Goal: Task Accomplishment & Management: Complete application form

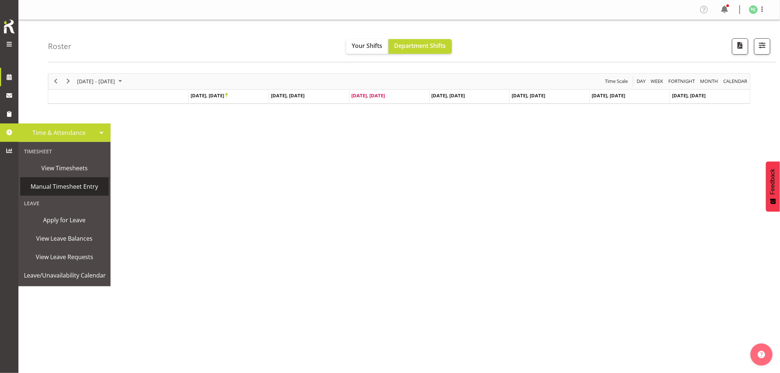
click at [57, 187] on span "Manual Timesheet Entry" at bounding box center [64, 186] width 81 height 11
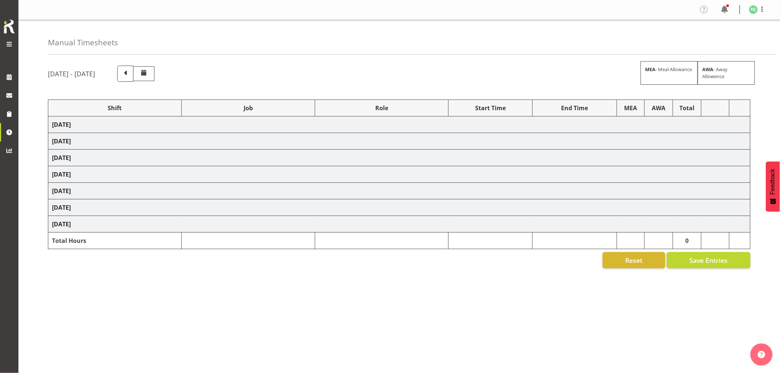
select select "38155"
select select "69"
select select "38155"
select select "69"
select select "38155"
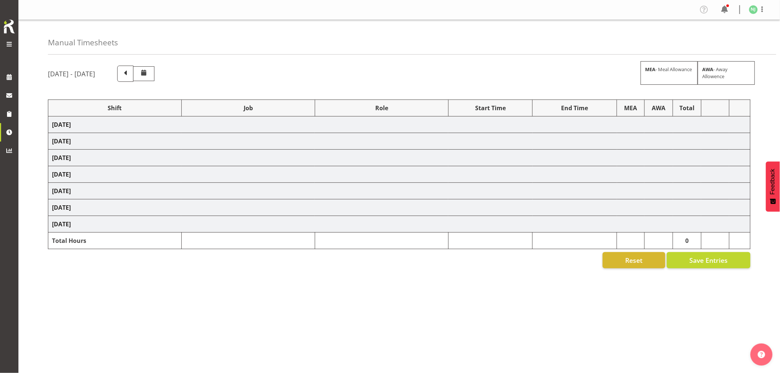
select select "69"
select select "38155"
select select "69"
select select "38155"
select select "69"
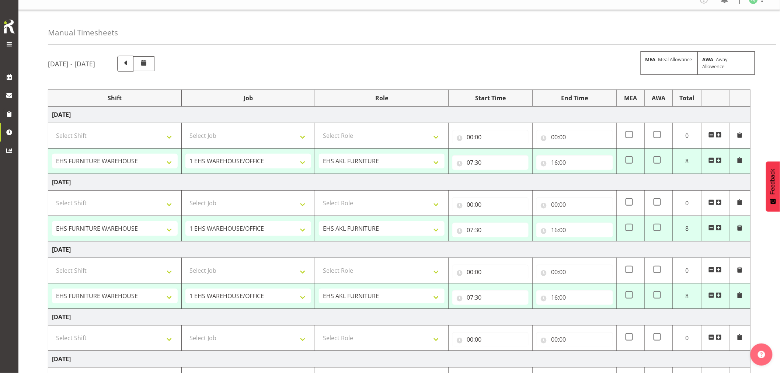
scroll to position [8, 0]
click at [130, 62] on span at bounding box center [126, 65] width 10 height 10
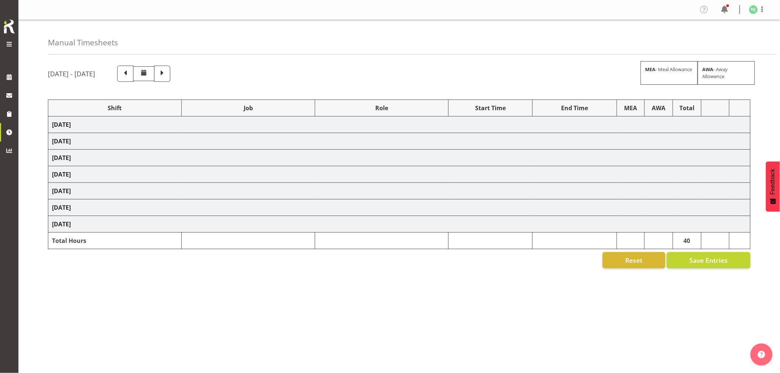
scroll to position [0, 0]
select select "38155"
select select "69"
select select "38155"
select select "69"
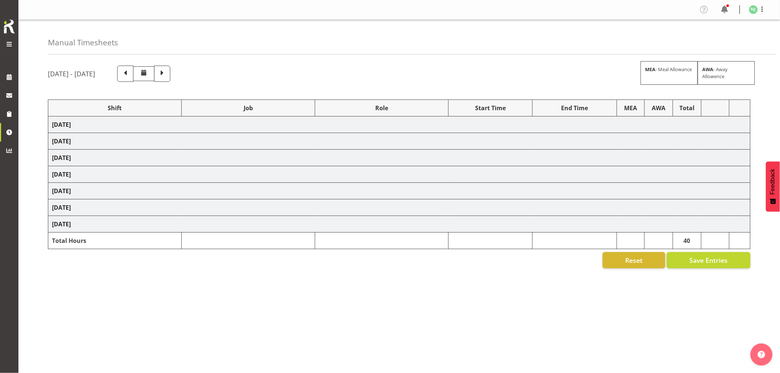
select select "38155"
select select "69"
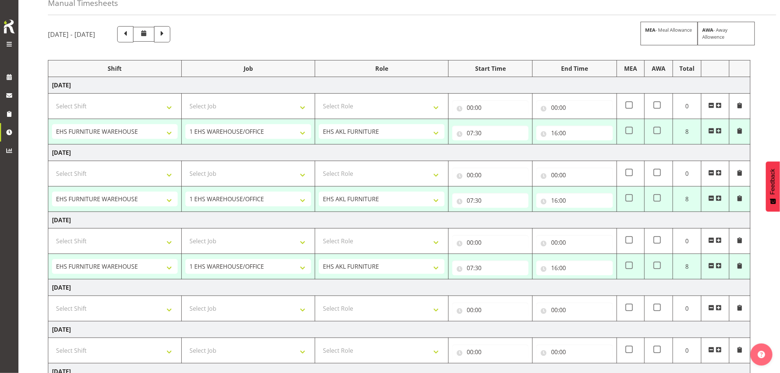
scroll to position [39, 0]
click at [556, 133] on input "16:00" at bounding box center [574, 133] width 77 height 15
click at [584, 150] on select "00 01 02 03 04 05 06 07 08 09 10 11 12 13 14 15 16 17 18 19 20 21 22 23" at bounding box center [586, 152] width 17 height 15
select select "17"
click at [578, 145] on select "00 01 02 03 04 05 06 07 08 09 10 11 12 13 14 15 16 17 18 19 20 21 22 23" at bounding box center [586, 152] width 17 height 15
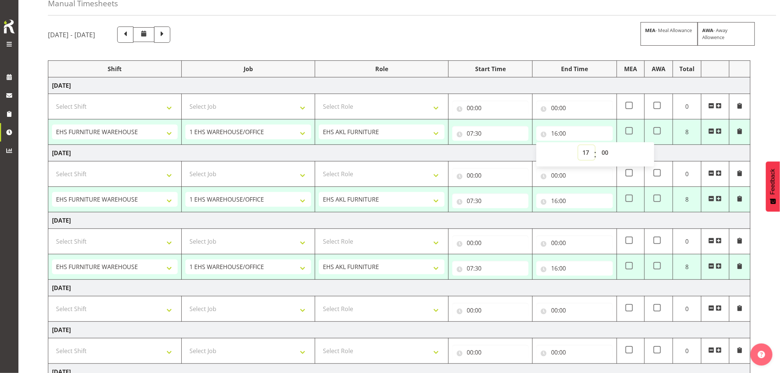
type input "17:00"
click at [605, 151] on select "00 01 02 03 04 05 06 07 08 09 10 11 12 13 14 15 16 17 18 19 20 21 22 23 24 25 2…" at bounding box center [605, 152] width 17 height 15
select select "30"
click at [597, 145] on select "00 01 02 03 04 05 06 07 08 09 10 11 12 13 14 15 16 17 18 19 20 21 22 23 24 25 2…" at bounding box center [605, 152] width 17 height 15
type input "17:30"
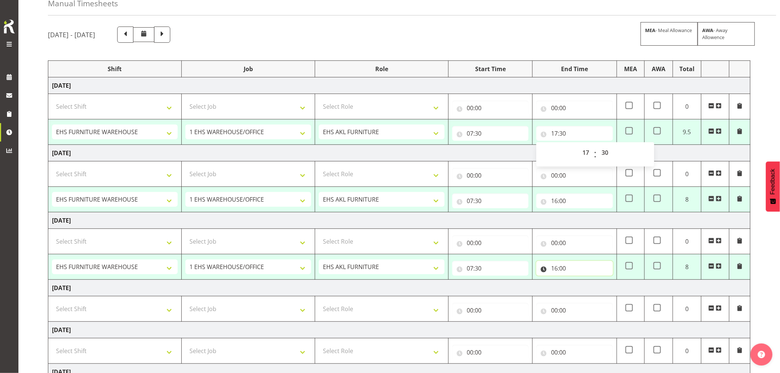
click at [555, 269] on input "16:00" at bounding box center [574, 268] width 77 height 15
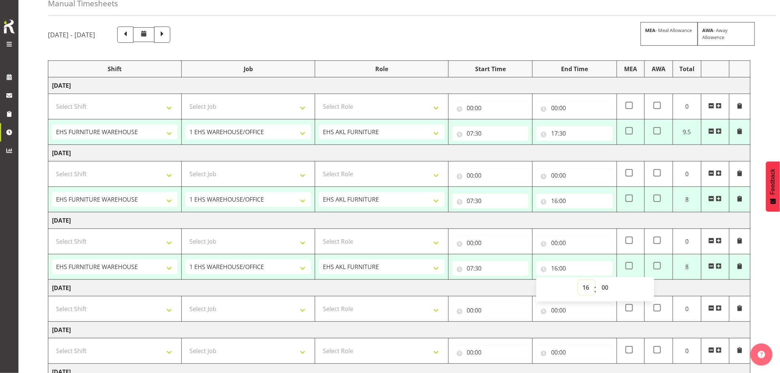
drag, startPoint x: 587, startPoint y: 290, endPoint x: 589, endPoint y: 282, distance: 7.9
click at [587, 290] on select "00 01 02 03 04 05 06 07 08 09 10 11 12 13 14 15 16 17 18 19 20 21 22 23" at bounding box center [586, 287] width 17 height 15
select select "19"
click at [578, 280] on select "00 01 02 03 04 05 06 07 08 09 10 11 12 13 14 15 16 17 18 19 20 21 22 23" at bounding box center [586, 287] width 17 height 15
type input "19:00"
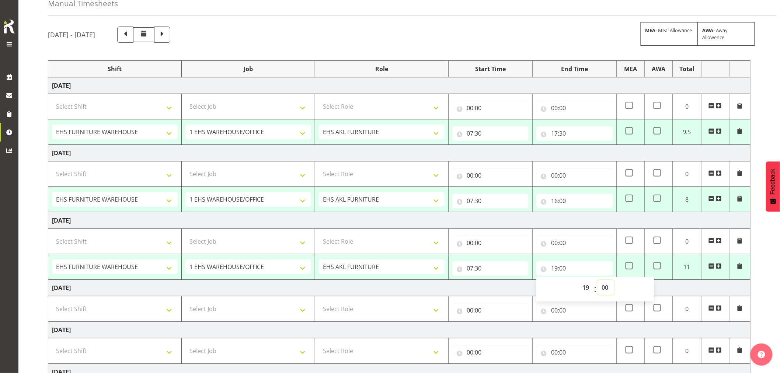
drag, startPoint x: 605, startPoint y: 288, endPoint x: 606, endPoint y: 280, distance: 7.4
click at [605, 288] on select "00 01 02 03 04 05 06 07 08 09 10 11 12 13 14 15 16 17 18 19 20 21 22 23 24 25 2…" at bounding box center [605, 287] width 17 height 15
select select "30"
click at [597, 280] on select "00 01 02 03 04 05 06 07 08 09 10 11 12 13 14 15 16 17 18 19 20 21 22 23 24 25 2…" at bounding box center [605, 287] width 17 height 15
type input "19:30"
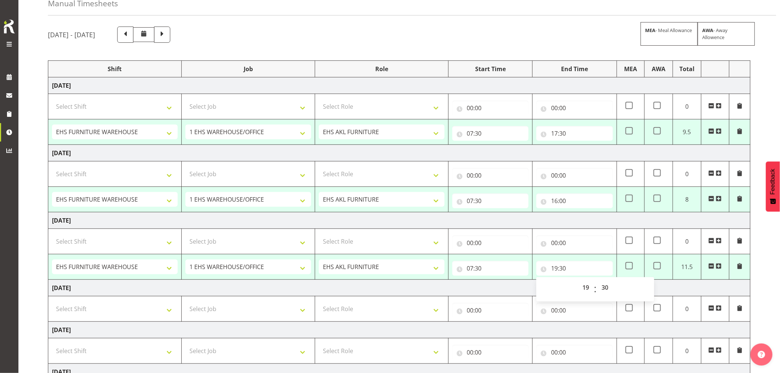
click at [568, 35] on div "[DATE] - [DATE] MEA - Meal Allowance AWA - Away Allowence" at bounding box center [399, 35] width 702 height 16
click at [556, 270] on input "19:30" at bounding box center [574, 268] width 77 height 15
click at [584, 287] on select "00 01 02 03 04 05 06 07 08 09 10 11 12 13 14 15 16 17 18 19 20 21 22 23" at bounding box center [586, 287] width 17 height 15
select select "16"
click at [578, 280] on select "00 01 02 03 04 05 06 07 08 09 10 11 12 13 14 15 16 17 18 19 20 21 22 23" at bounding box center [586, 287] width 17 height 15
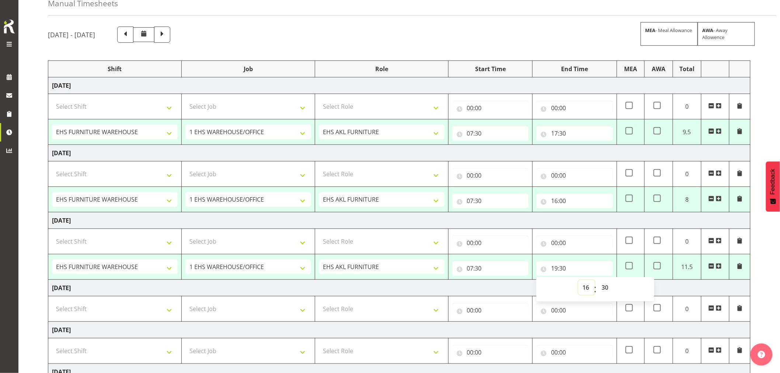
type input "16:30"
click at [606, 290] on select "00 01 02 03 04 05 06 07 08 09 10 11 12 13 14 15 16 17 18 19 20 21 22 23 24 25 2…" at bounding box center [605, 287] width 17 height 15
select select "0"
click at [597, 280] on select "00 01 02 03 04 05 06 07 08 09 10 11 12 13 14 15 16 17 18 19 20 21 22 23 24 25 2…" at bounding box center [605, 287] width 17 height 15
type input "16:00"
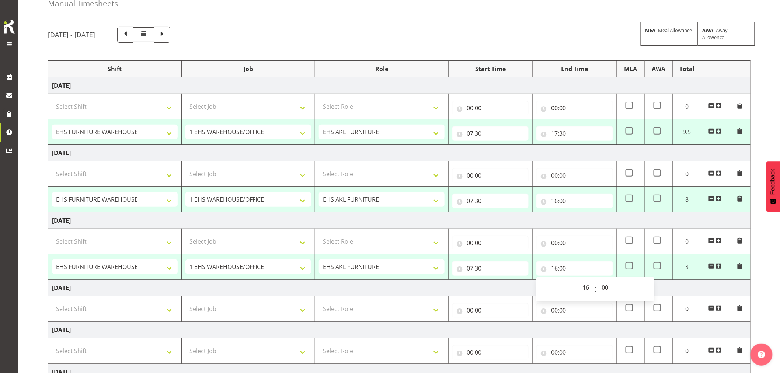
click at [666, 289] on td "[DATE]" at bounding box center [399, 288] width 702 height 17
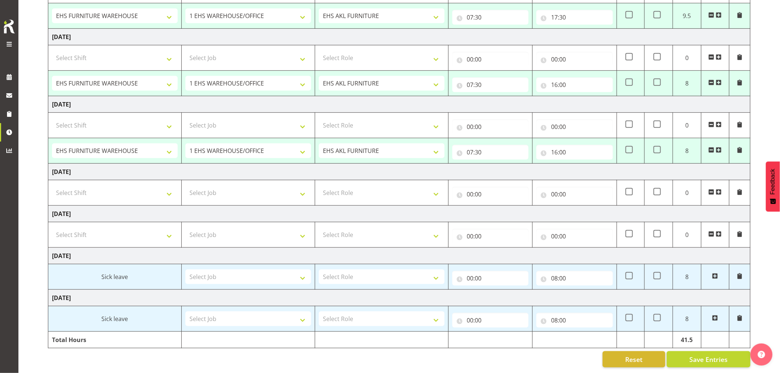
scroll to position [162, 0]
click at [710, 358] on span "Save Entries" at bounding box center [708, 360] width 38 height 10
select select "38155"
select select "69"
type input "07:30"
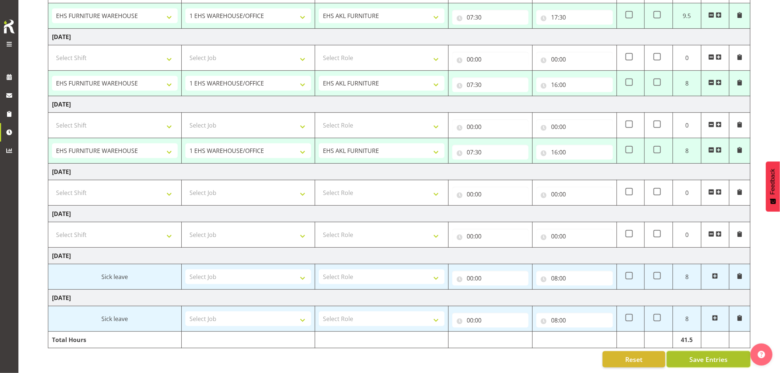
type input "17:30"
select select "38155"
select select "69"
type input "07:30"
type input "16:00"
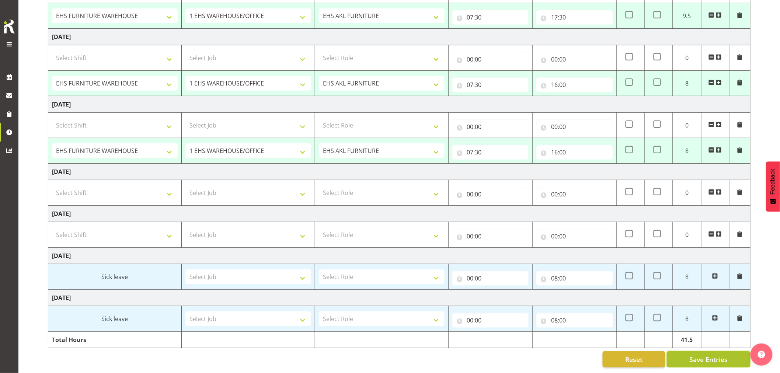
select select "38155"
select select "69"
type input "07:30"
type input "16:00"
select select "38155"
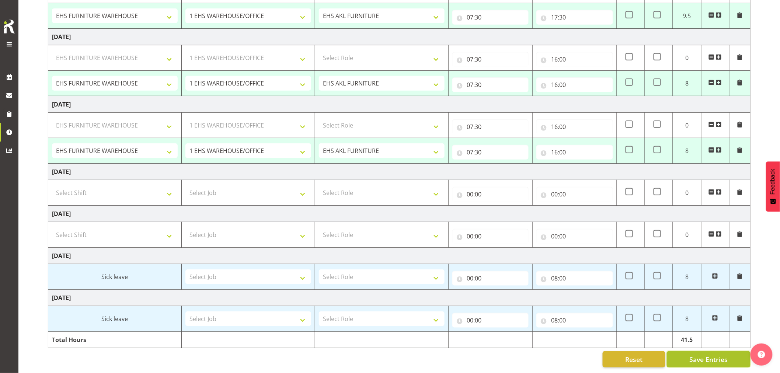
select select "69"
select select "38155"
select select "69"
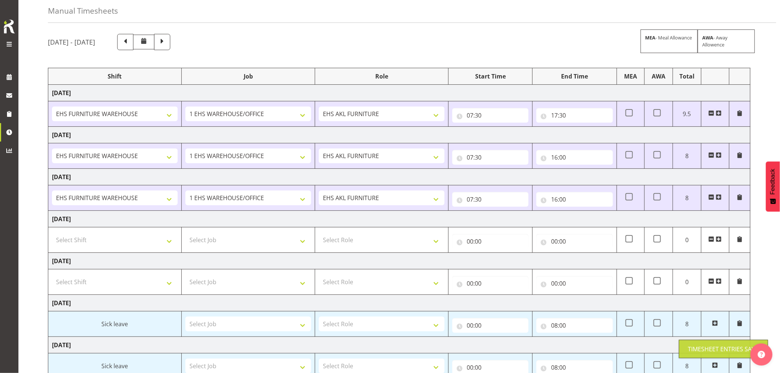
scroll to position [0, 0]
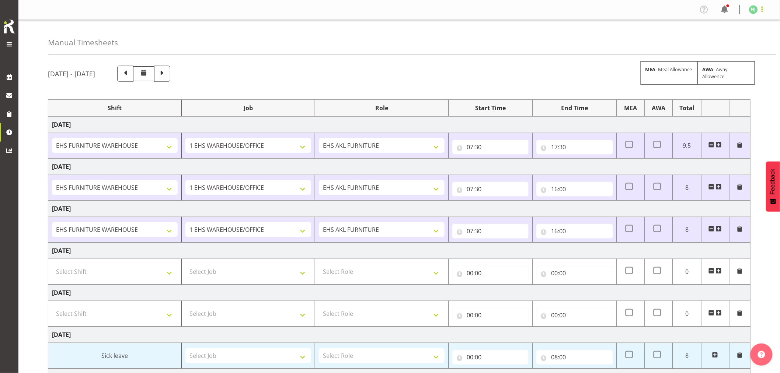
click at [762, 10] on span at bounding box center [762, 9] width 9 height 9
click at [728, 38] on link "Log Out" at bounding box center [731, 38] width 71 height 13
